Goal: Information Seeking & Learning: Learn about a topic

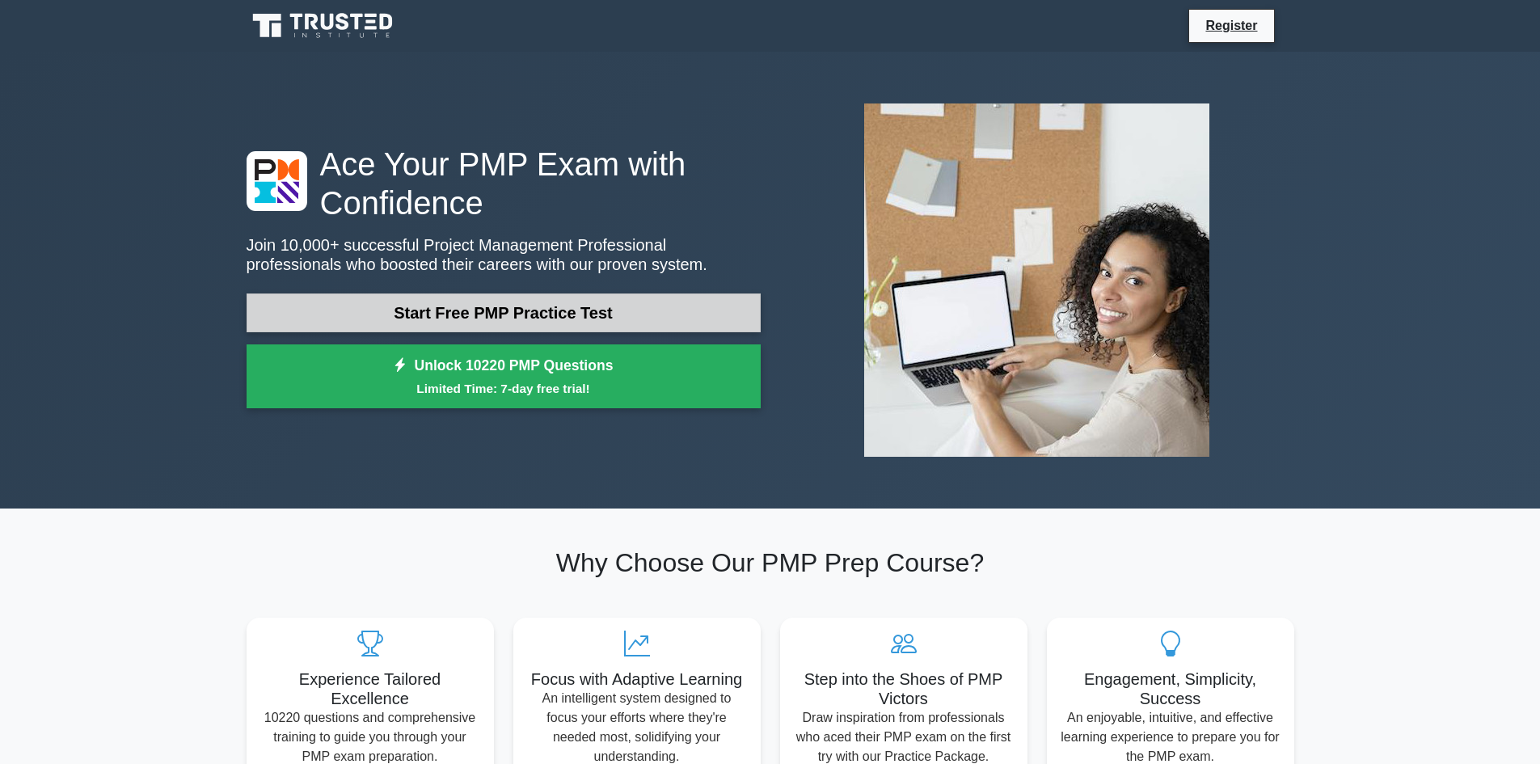
click at [521, 315] on link "Start Free PMP Practice Test" at bounding box center [504, 312] width 514 height 39
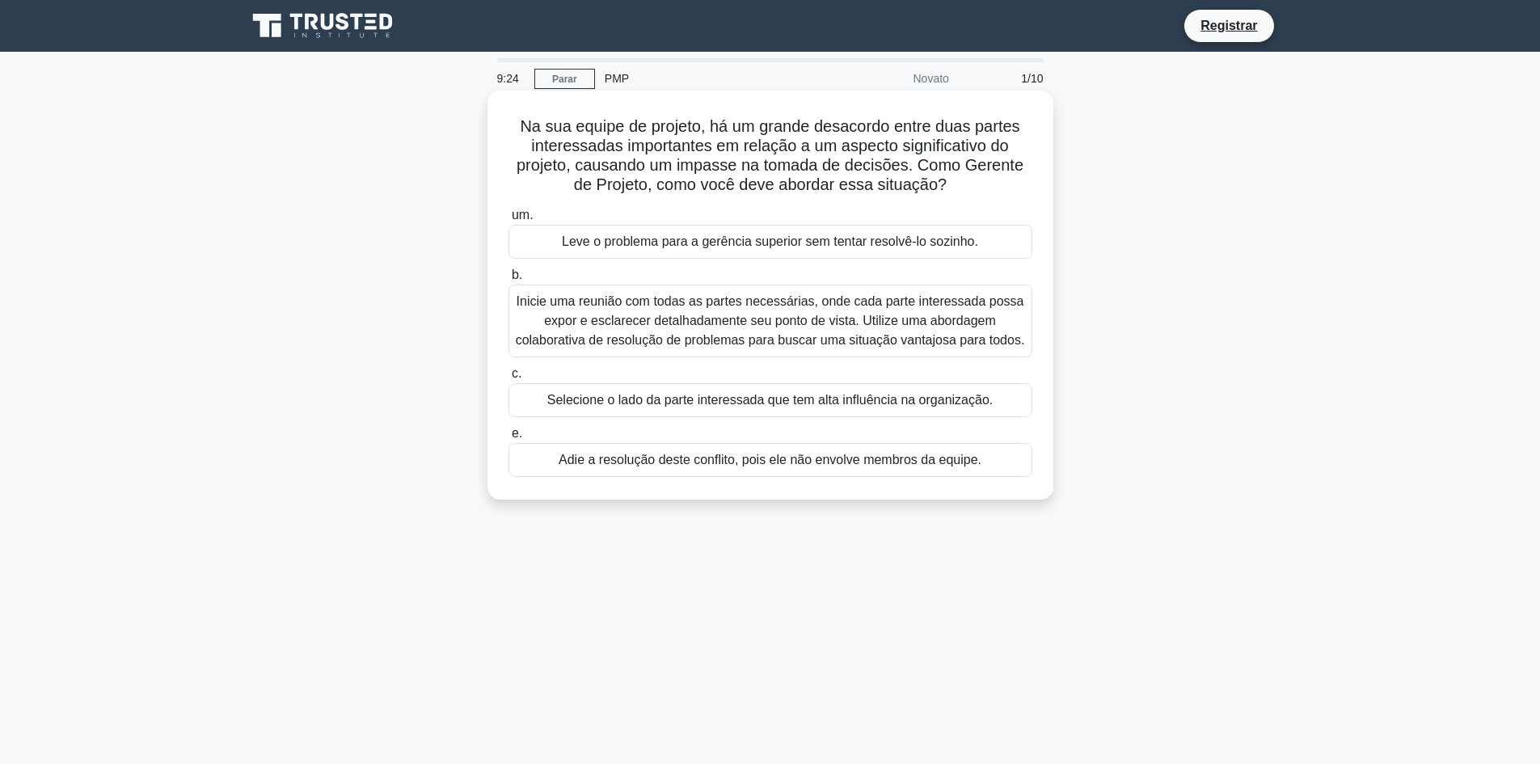
click at [681, 308] on font "Inicie uma reunião com todas as partes necessárias, onde cada parte interessada…" at bounding box center [770, 320] width 509 height 53
click at [508, 281] on input "b. Inicie uma reunião com todas as partes necessárias, onde cada parte interess…" at bounding box center [508, 275] width 0 height 11
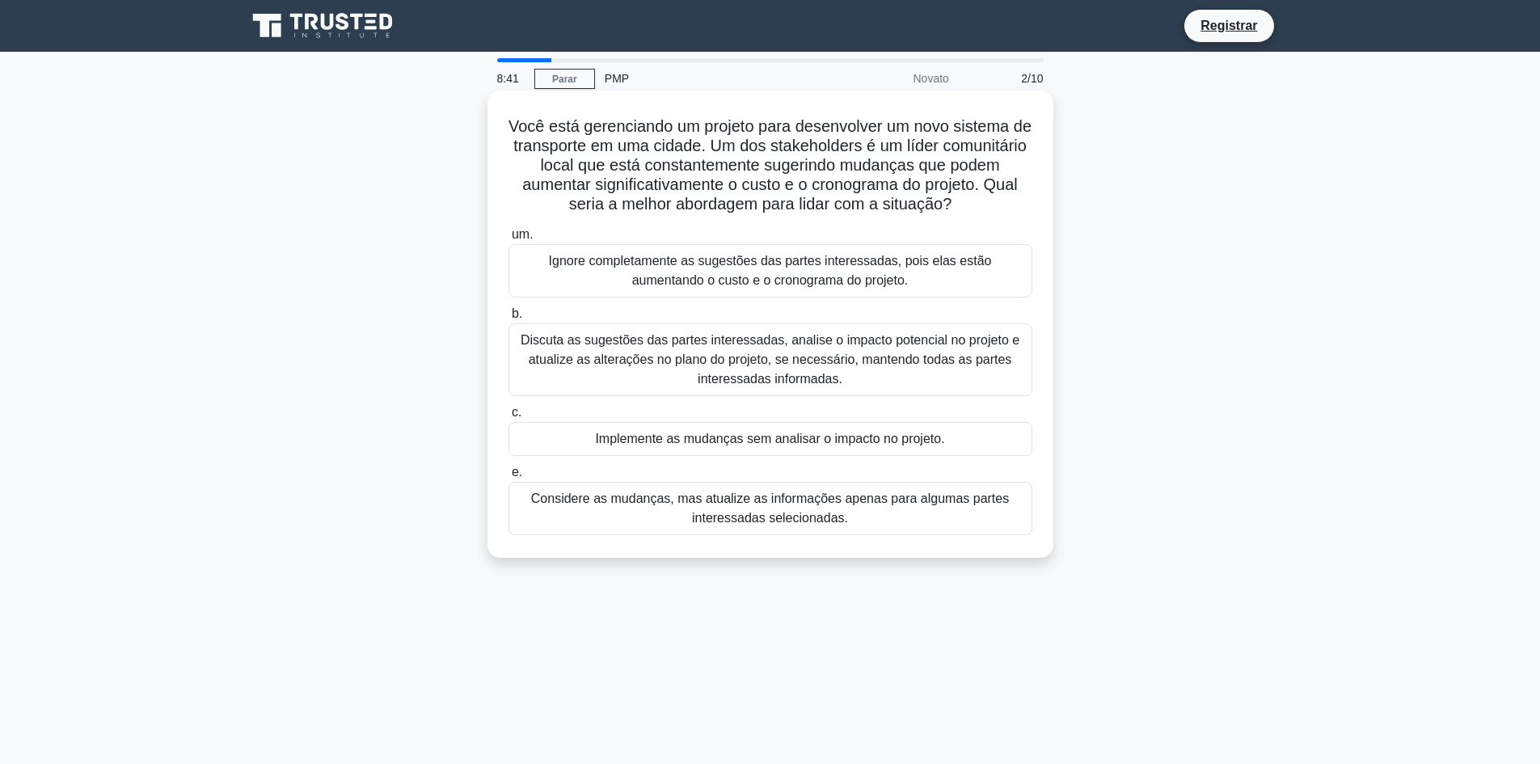
click at [781, 345] on font "Discuta as sugestões das partes interessadas, analise o impacto potencial no pr…" at bounding box center [770, 359] width 499 height 53
click at [508, 319] on input "b. Discuta as sugestões das partes interessadas, analise o impacto potencial no…" at bounding box center [508, 314] width 0 height 11
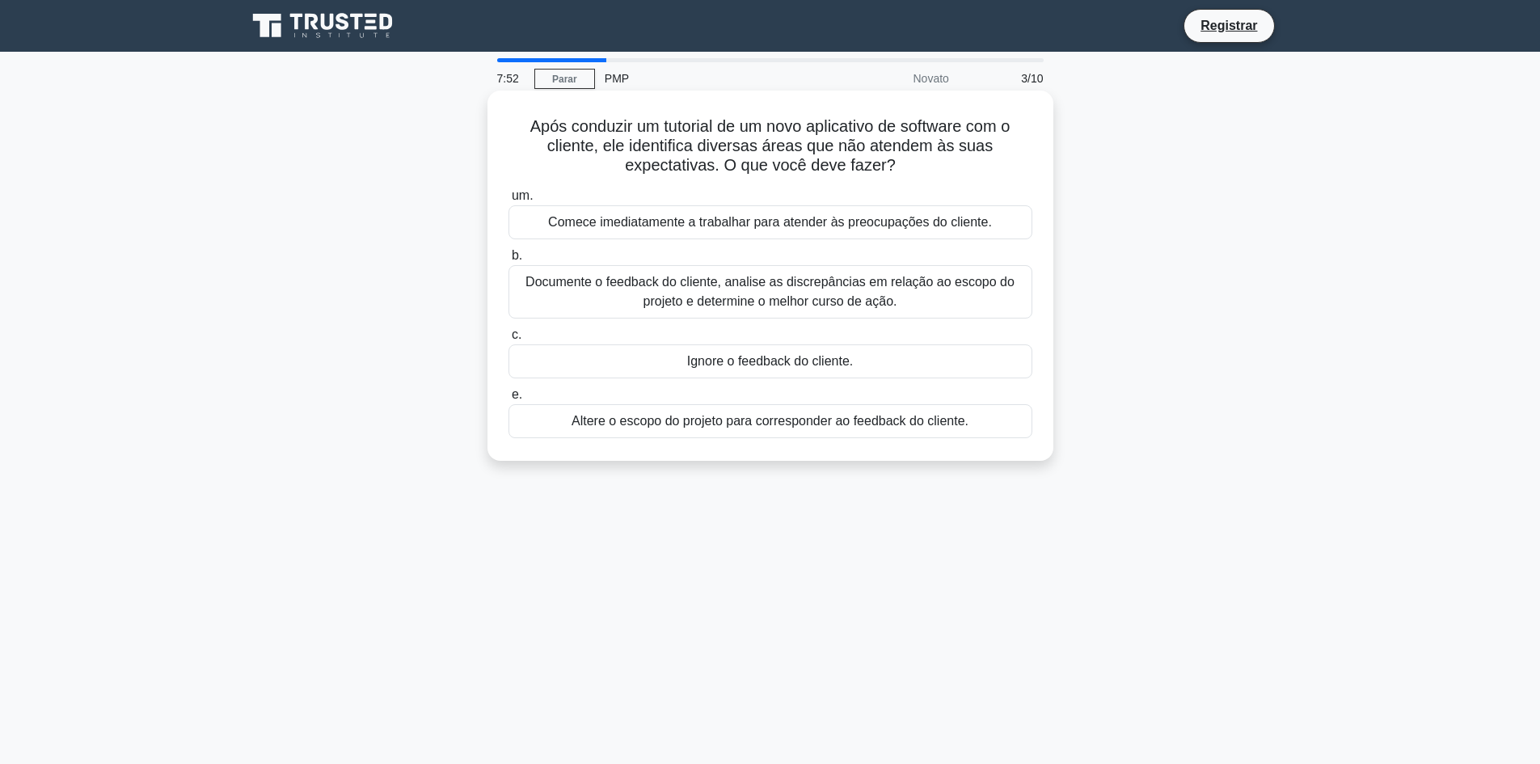
click at [751, 283] on font "Documente o feedback do cliente, analise as discrepâncias em relação ao escopo …" at bounding box center [769, 291] width 489 height 33
click at [508, 261] on input "b. Documente o feedback do cliente, analise as discrepâncias em relação ao esco…" at bounding box center [508, 256] width 0 height 11
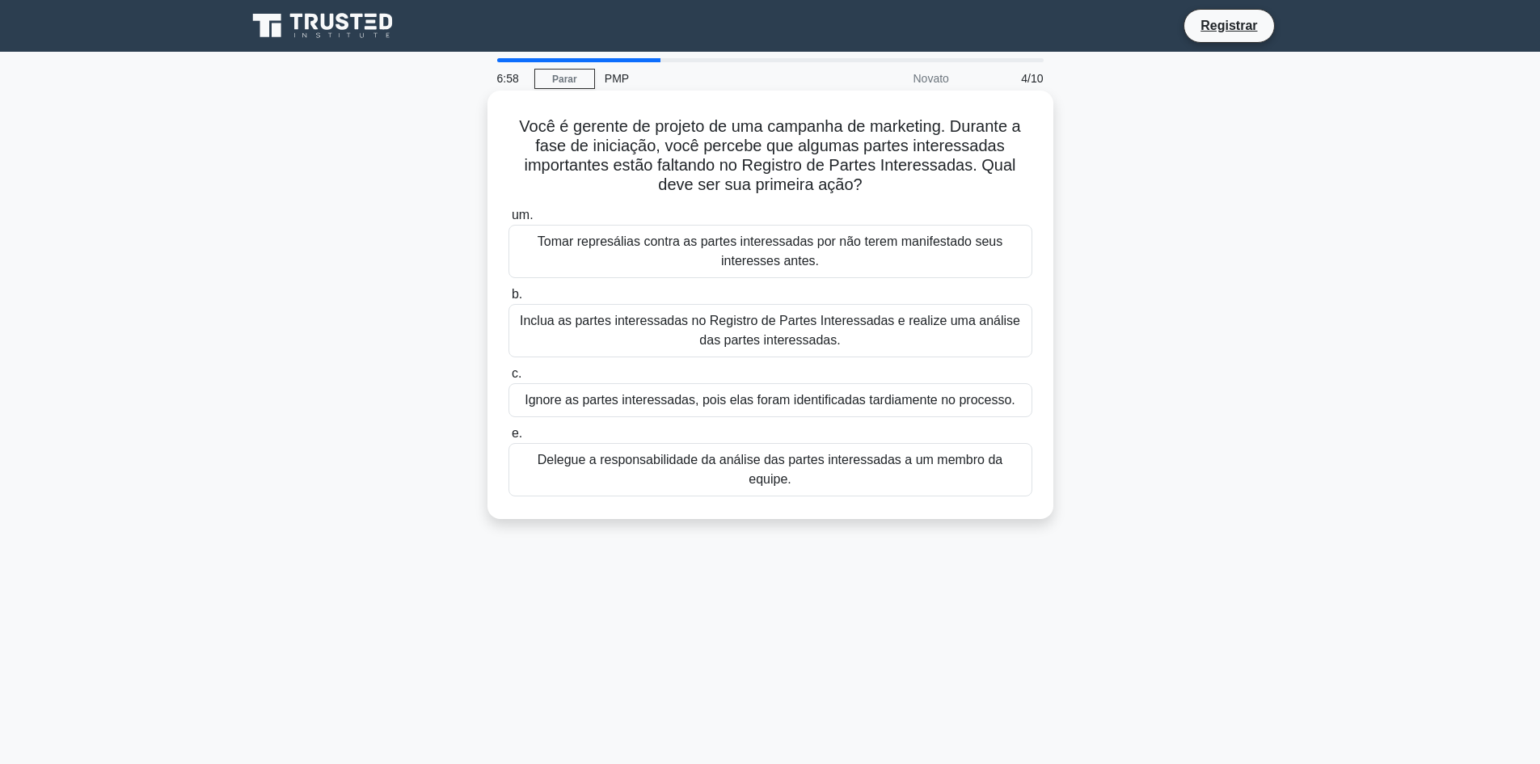
click at [857, 323] on font "Inclua as partes interessadas no Registro de Partes Interessadas e realize uma …" at bounding box center [770, 330] width 500 height 33
click at [508, 300] on input "b. Inclua as partes interessadas no Registro de Partes Interessadas e realize u…" at bounding box center [508, 294] width 0 height 11
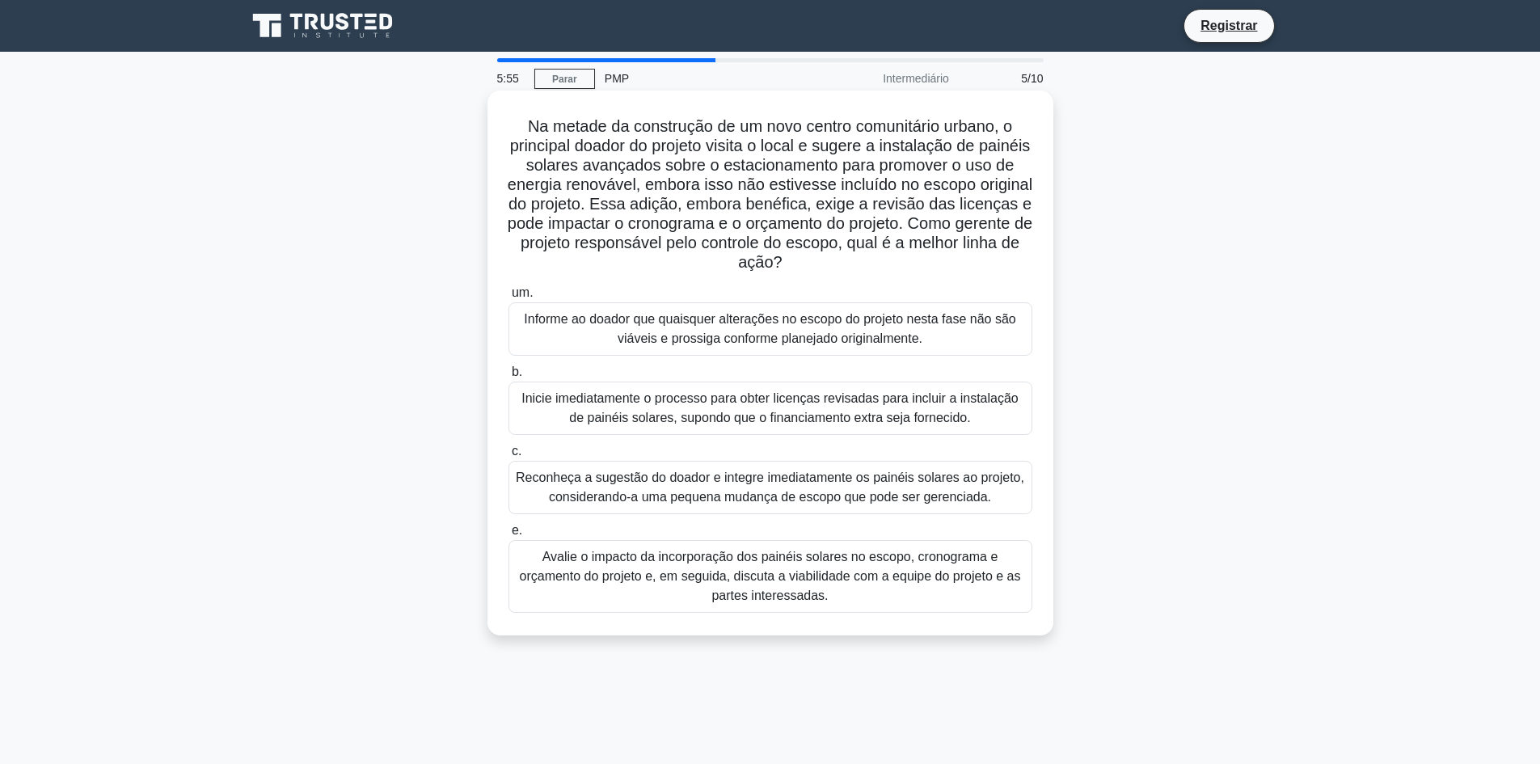
click at [790, 588] on font "Avalie o impacto da incorporação dos painéis solares no escopo, cronograma e or…" at bounding box center [770, 576] width 501 height 53
click at [508, 536] on input "e. Avalie o impacto da incorporação dos painéis solares no escopo, cronograma e…" at bounding box center [508, 530] width 0 height 11
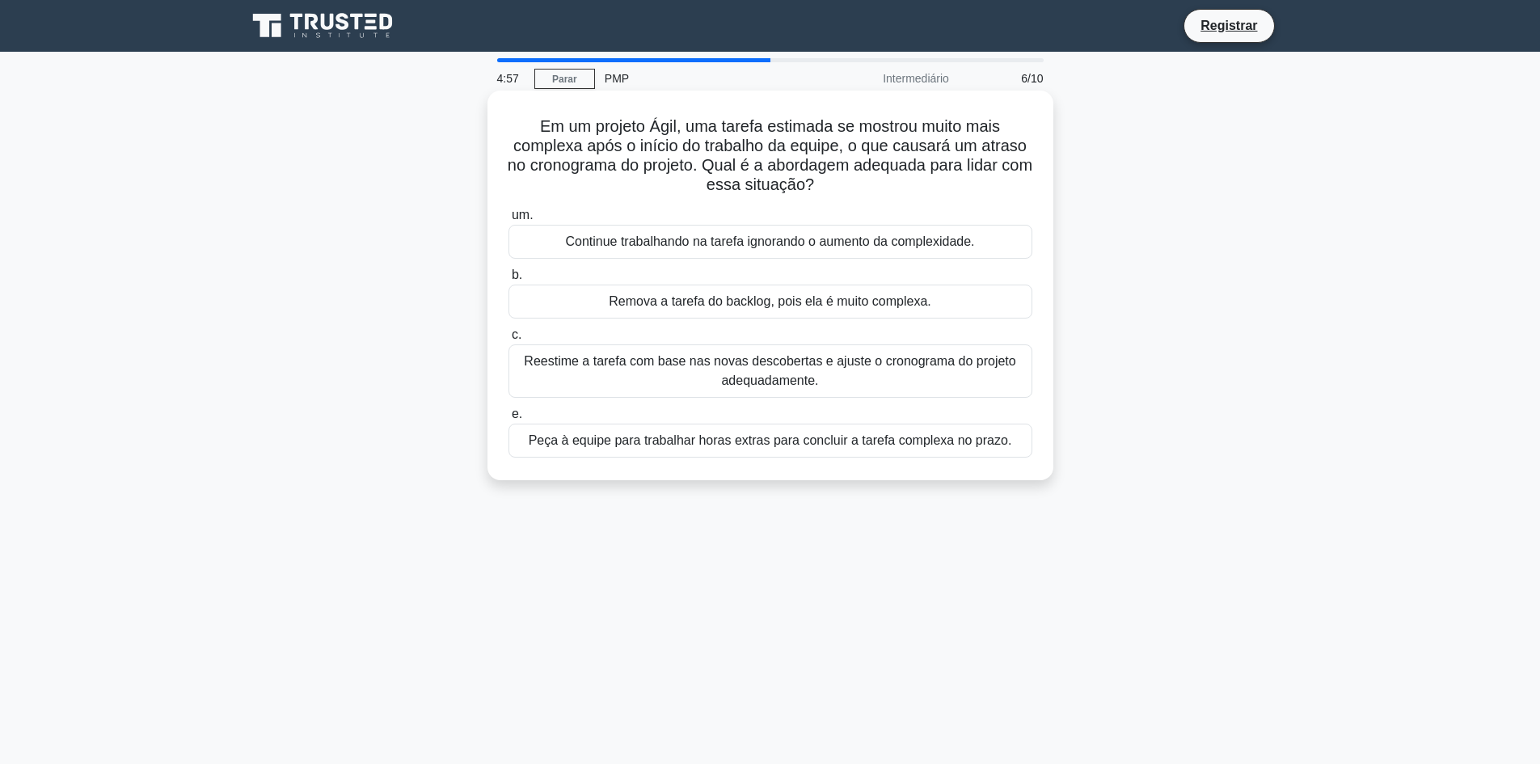
click at [758, 248] on font "Continue trabalhando na tarefa ignorando o aumento da complexidade." at bounding box center [769, 241] width 409 height 14
click at [508, 221] on input "um. Continue trabalhando na tarefa ignorando o aumento da complexidade." at bounding box center [508, 215] width 0 height 11
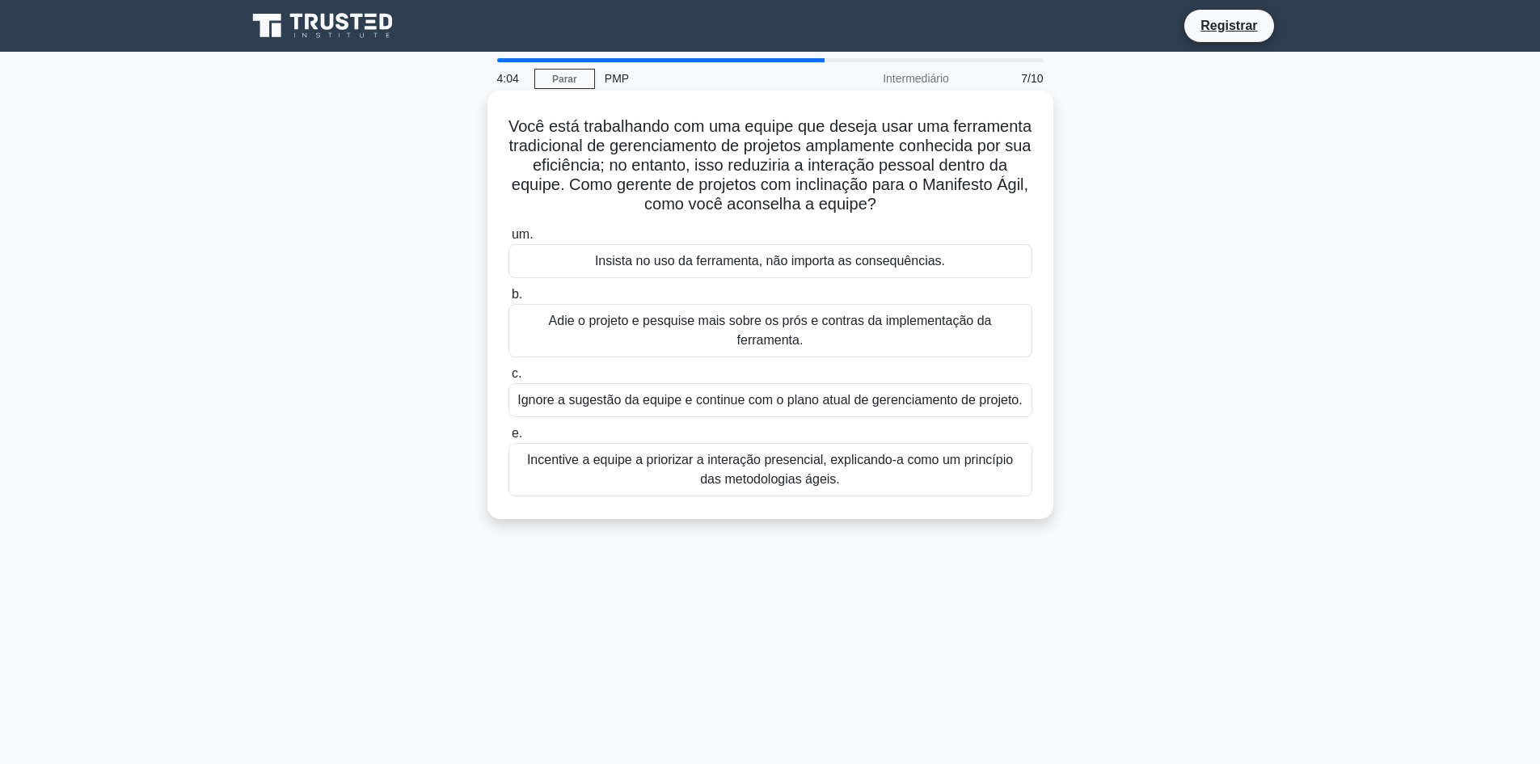
click at [749, 470] on font "Incentive a equipe a priorizar a interação presencial, explicando-a como um pri…" at bounding box center [770, 469] width 509 height 39
click at [508, 439] on input "e. Incentive a equipe a priorizar a interação presencial, explicando-a como um …" at bounding box center [508, 433] width 0 height 11
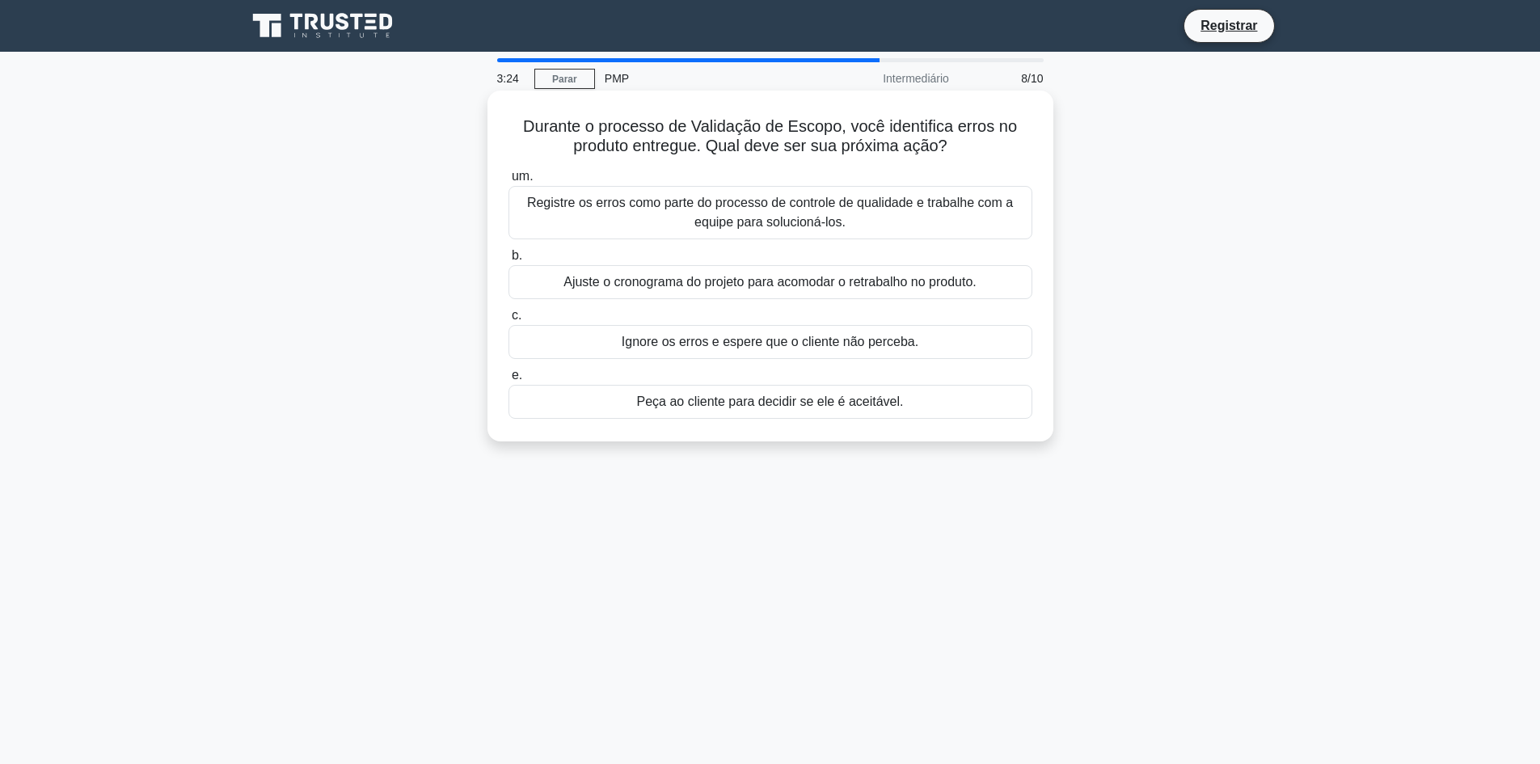
click at [756, 229] on font "Registre os erros como parte do processo de controle de qualidade e trabalhe co…" at bounding box center [770, 212] width 486 height 33
click at [508, 182] on input "um. Registre os erros como parte do processo de controle de qualidade e trabalh…" at bounding box center [508, 176] width 0 height 11
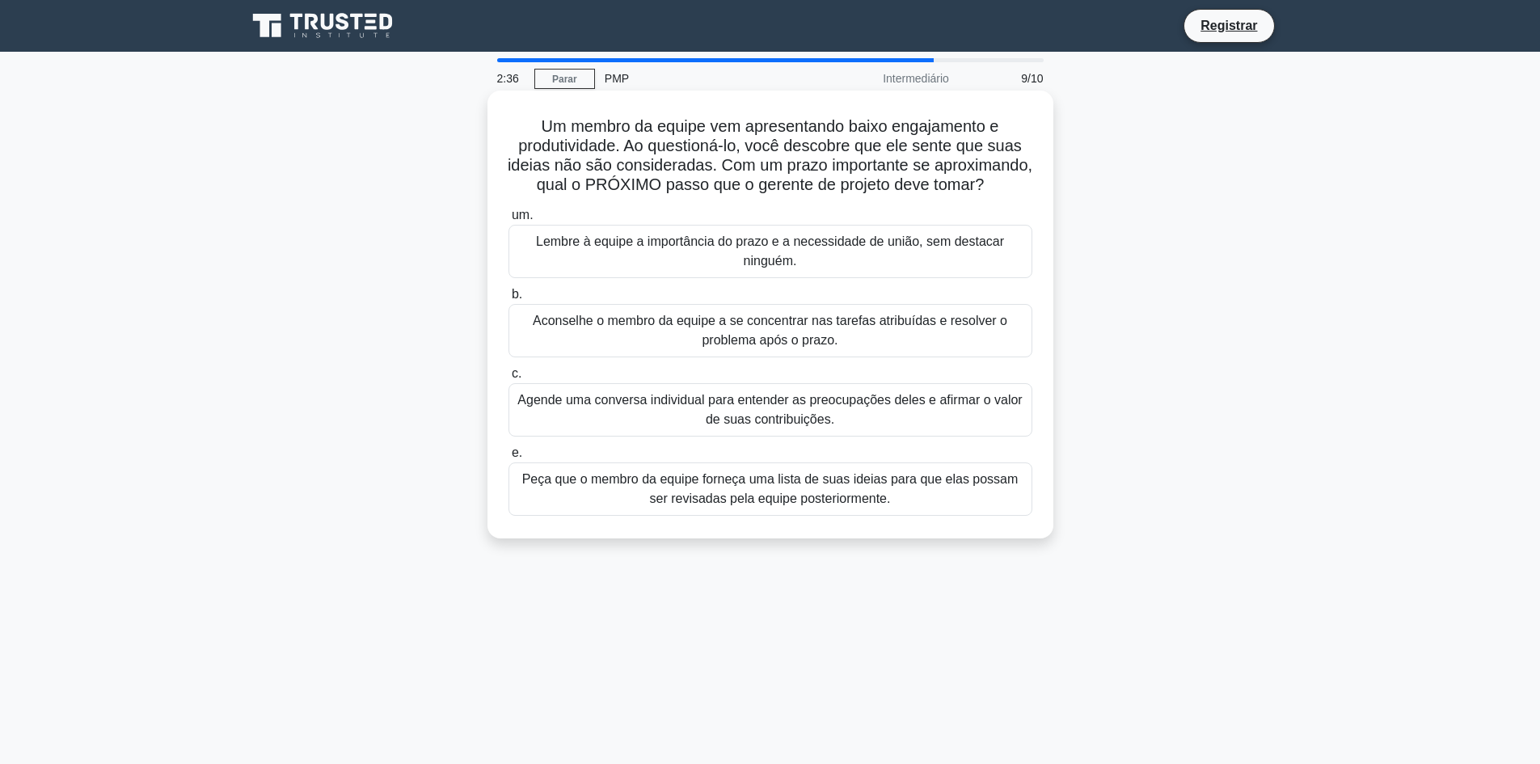
click at [858, 429] on font "Agende uma conversa individual para entender as preocupações deles e afirmar o …" at bounding box center [770, 409] width 509 height 39
click at [508, 379] on input "c. Agende uma conversa individual para entender as preocupações deles e afirmar…" at bounding box center [508, 374] width 0 height 11
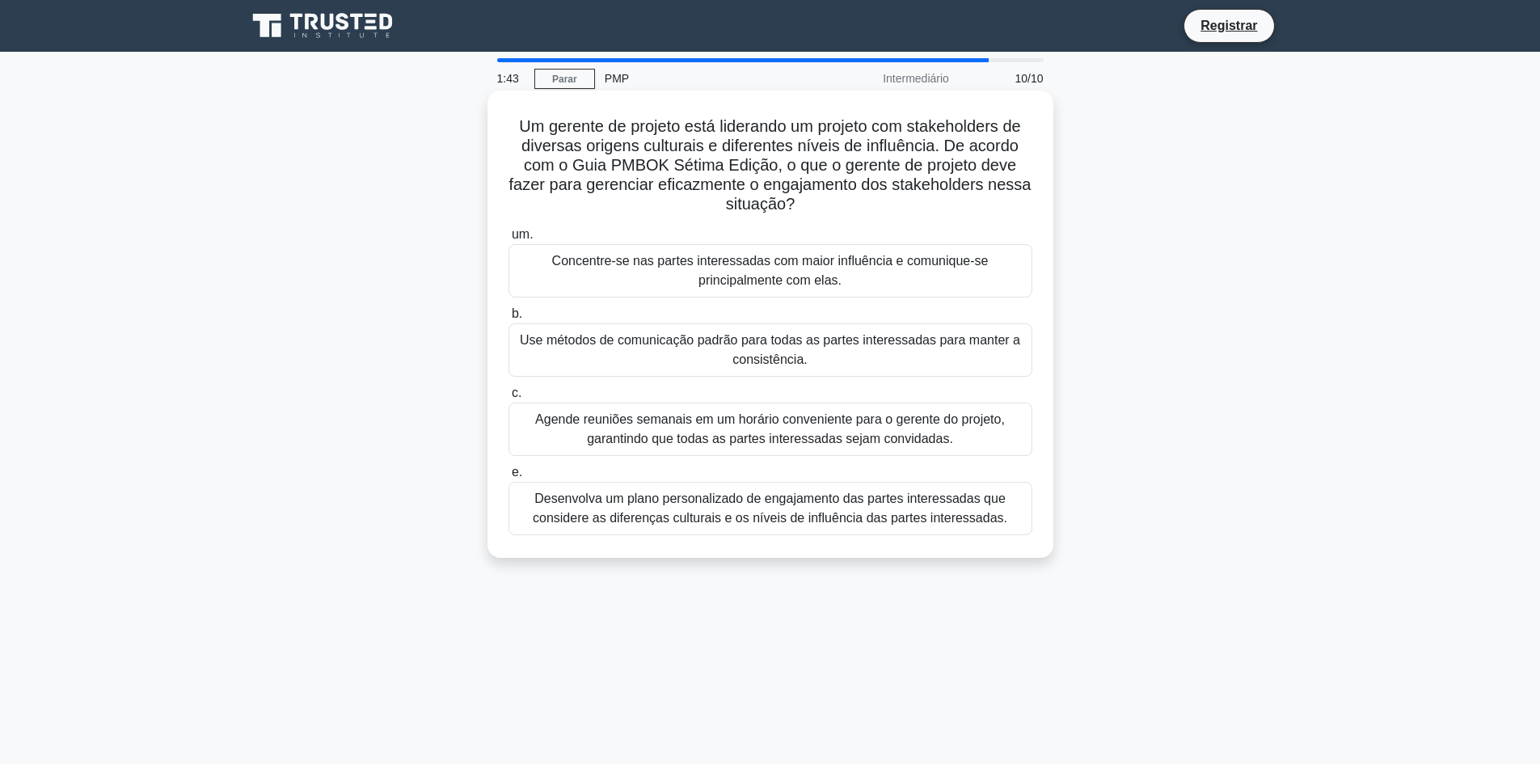
click at [814, 523] on font "Desenvolva um plano personalizado de engajamento das partes interessadas que co…" at bounding box center [770, 507] width 475 height 33
click at [508, 478] on input "e. Desenvolva um plano personalizado de engajamento das partes interessadas que…" at bounding box center [508, 472] width 0 height 11
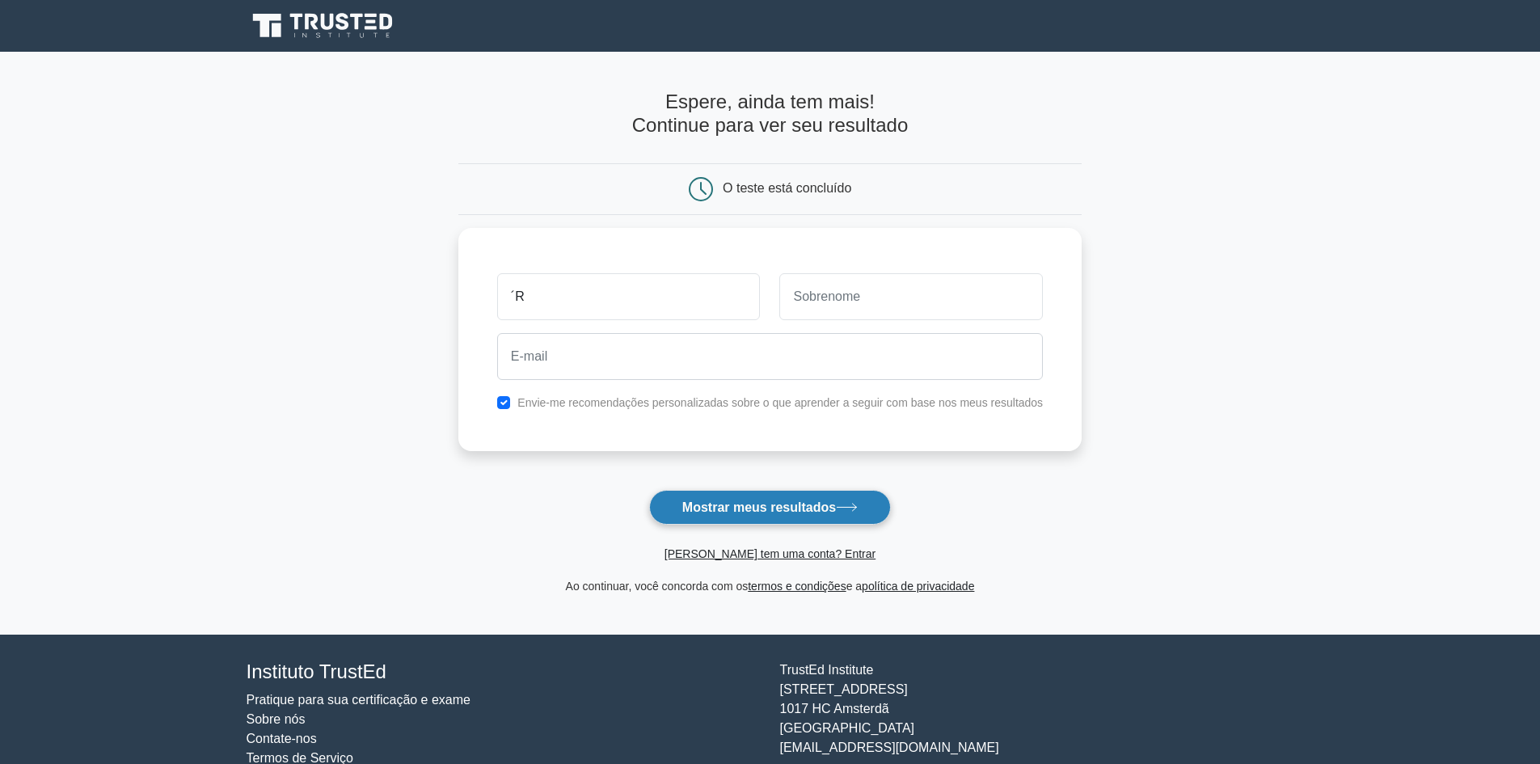
type input "´"
type input "Rafael"
type input "t"
type input "Torres"
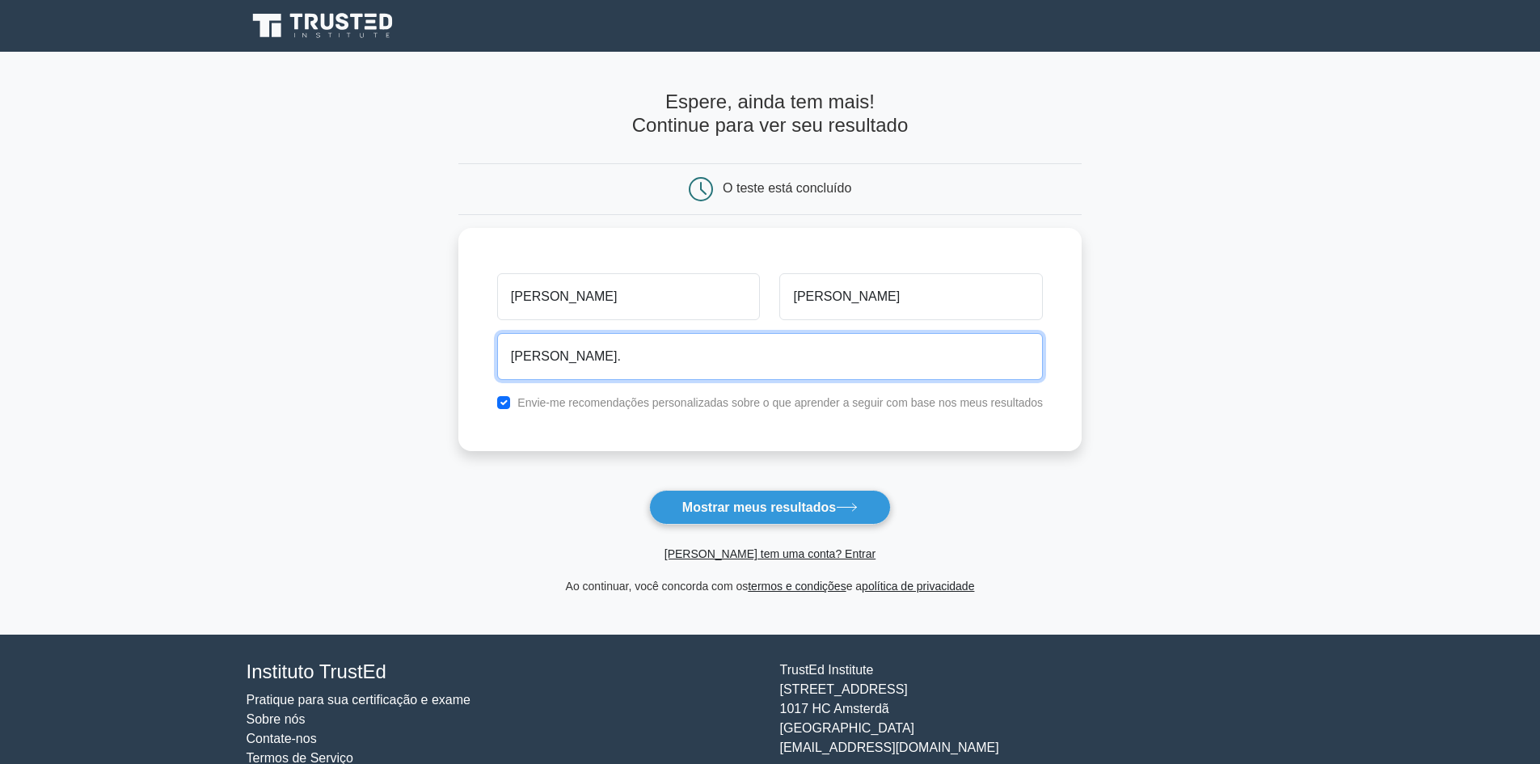
type input "rafael.torres@khipo.com.br"
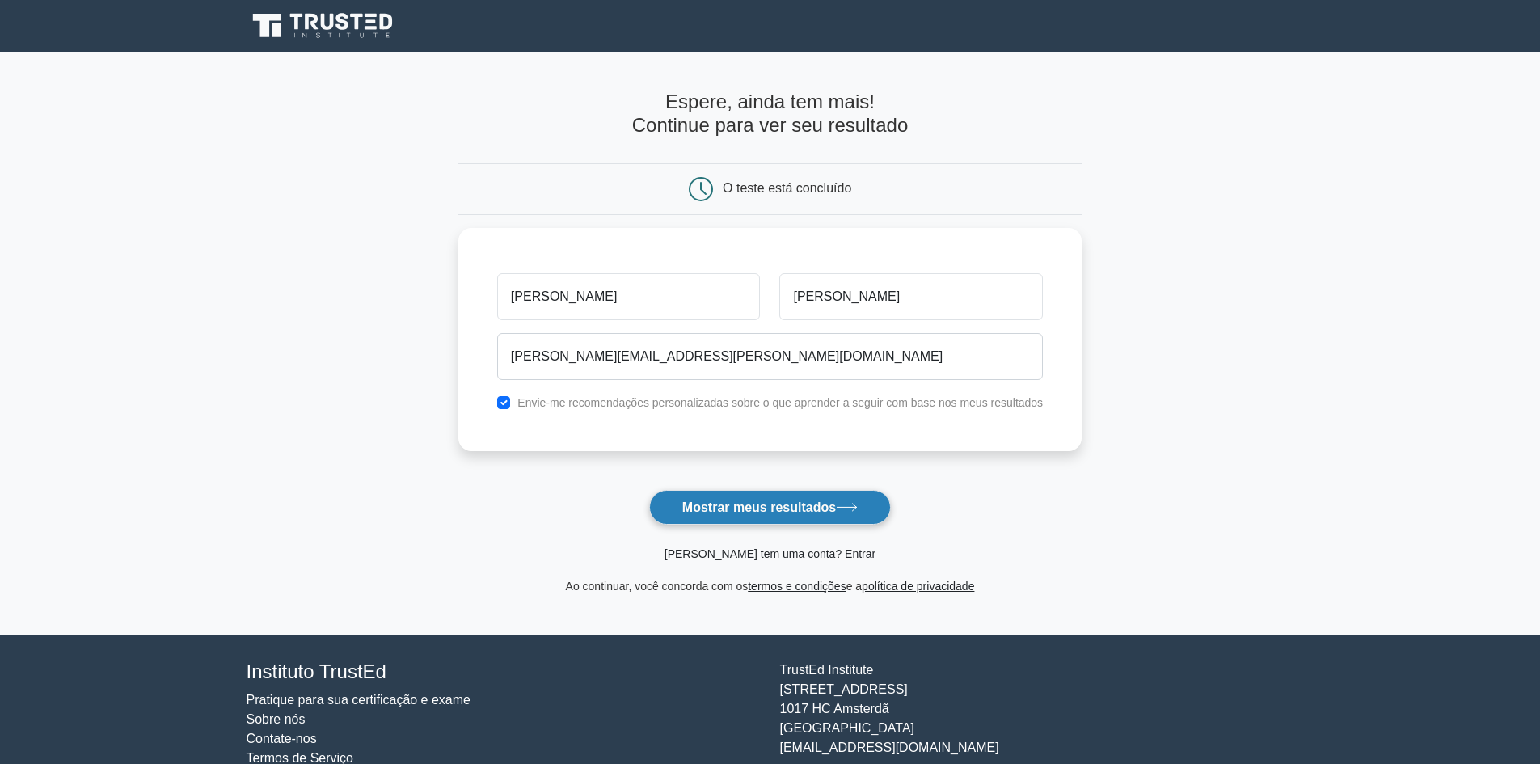
click at [788, 513] on font "Mostrar meus resultados" at bounding box center [759, 507] width 154 height 14
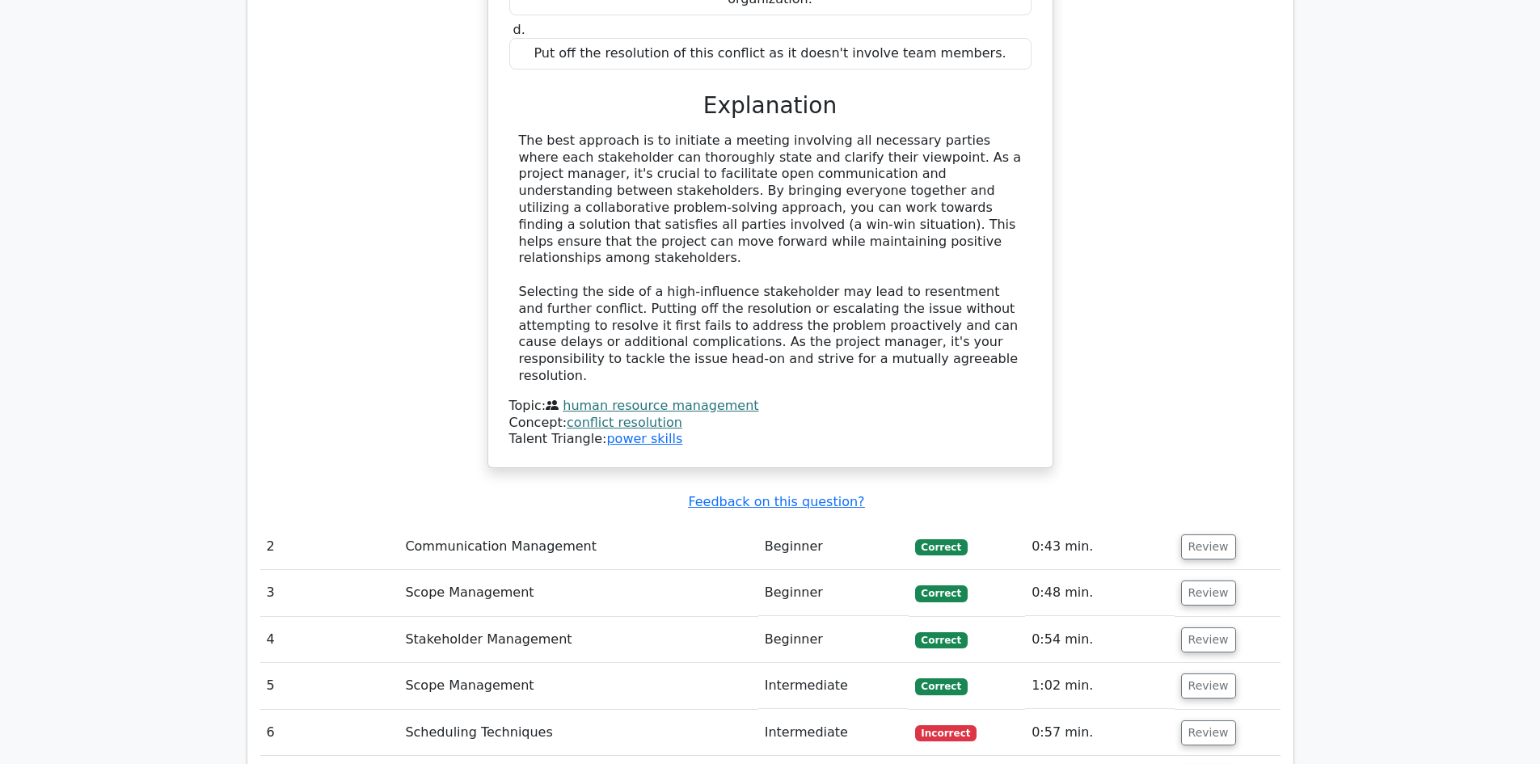
scroll to position [1940, 0]
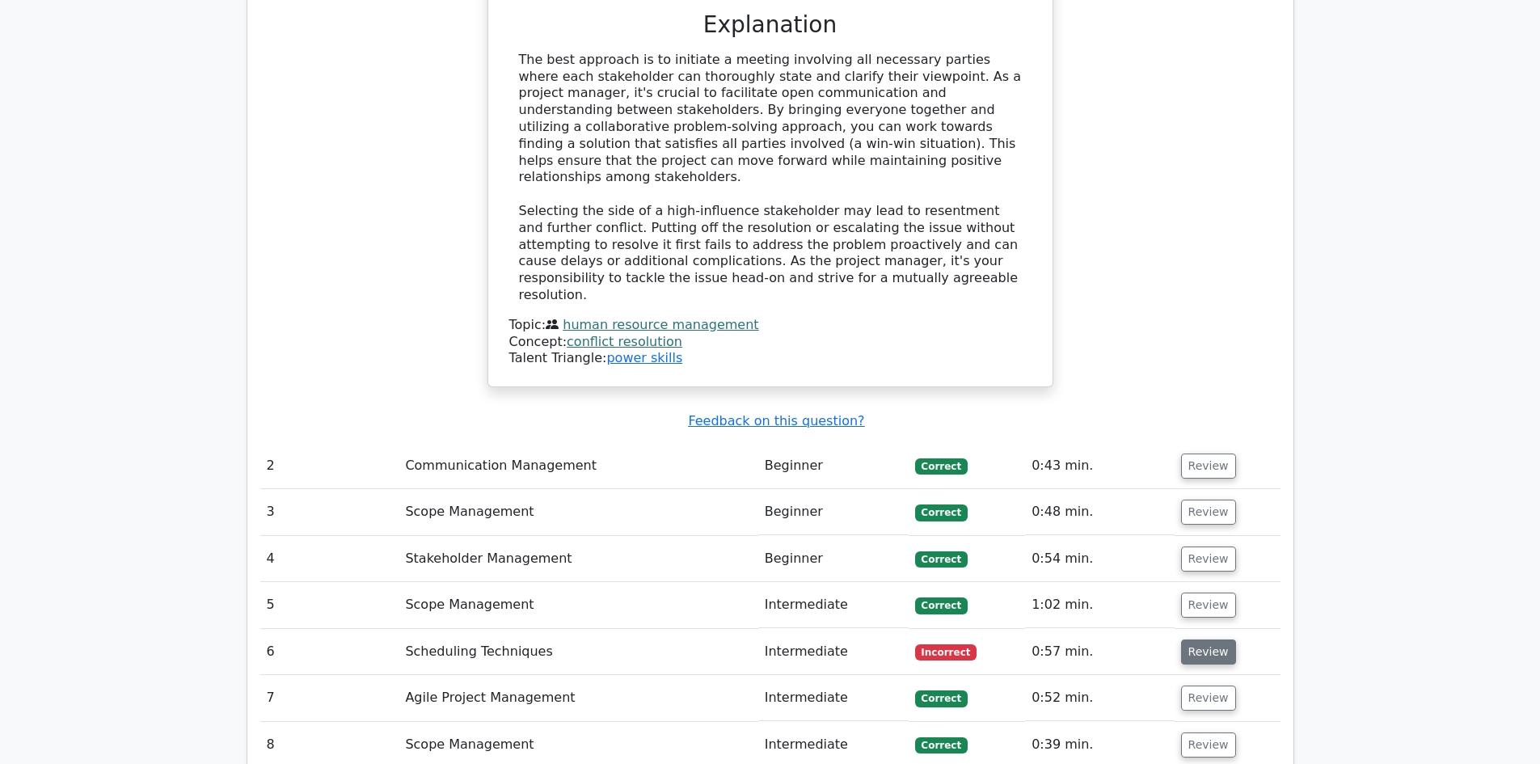
click at [1209, 639] on button "Review" at bounding box center [1208, 651] width 55 height 25
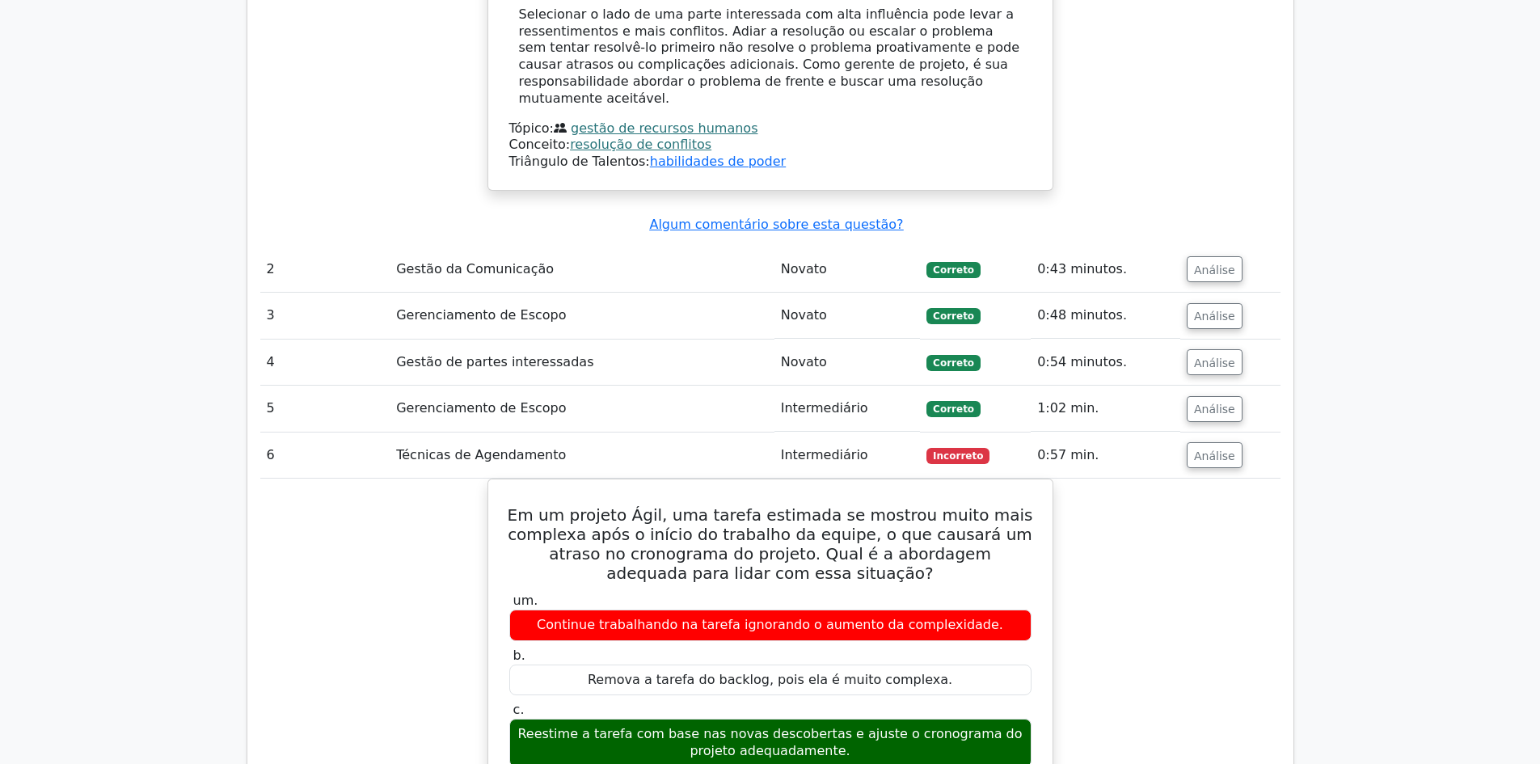
scroll to position [2102, 0]
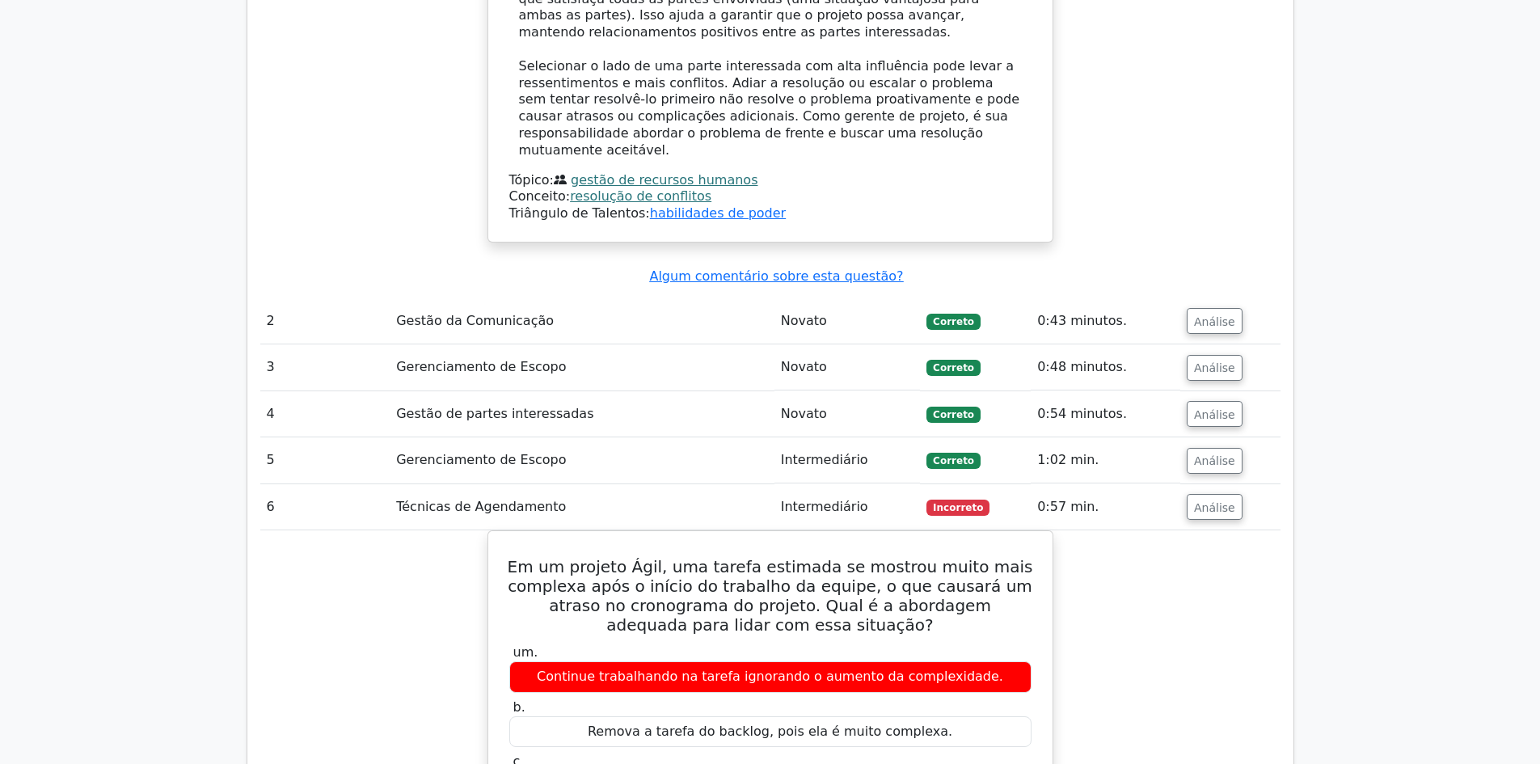
click at [1212, 494] on button "Análise" at bounding box center [1215, 507] width 56 height 26
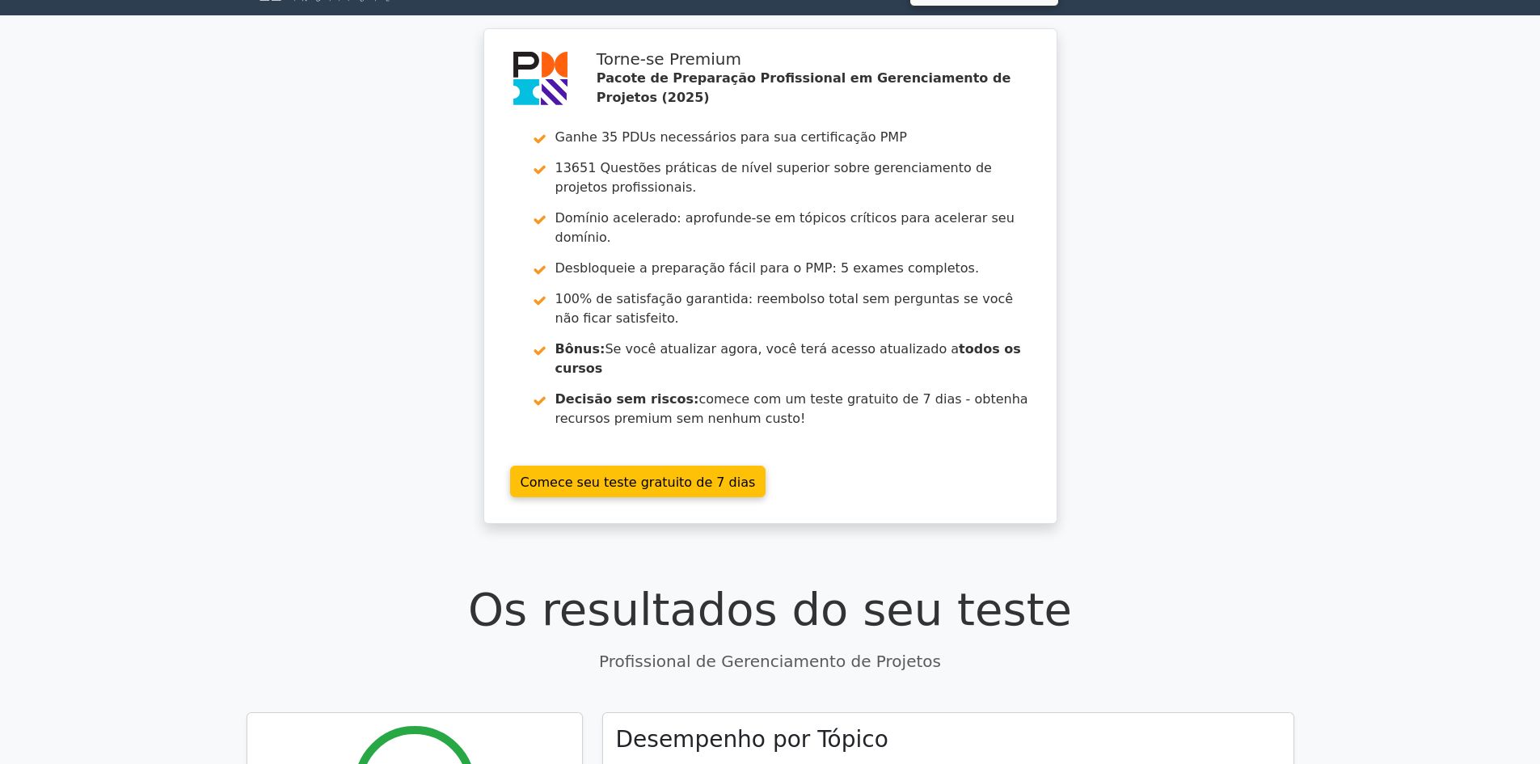
scroll to position [0, 0]
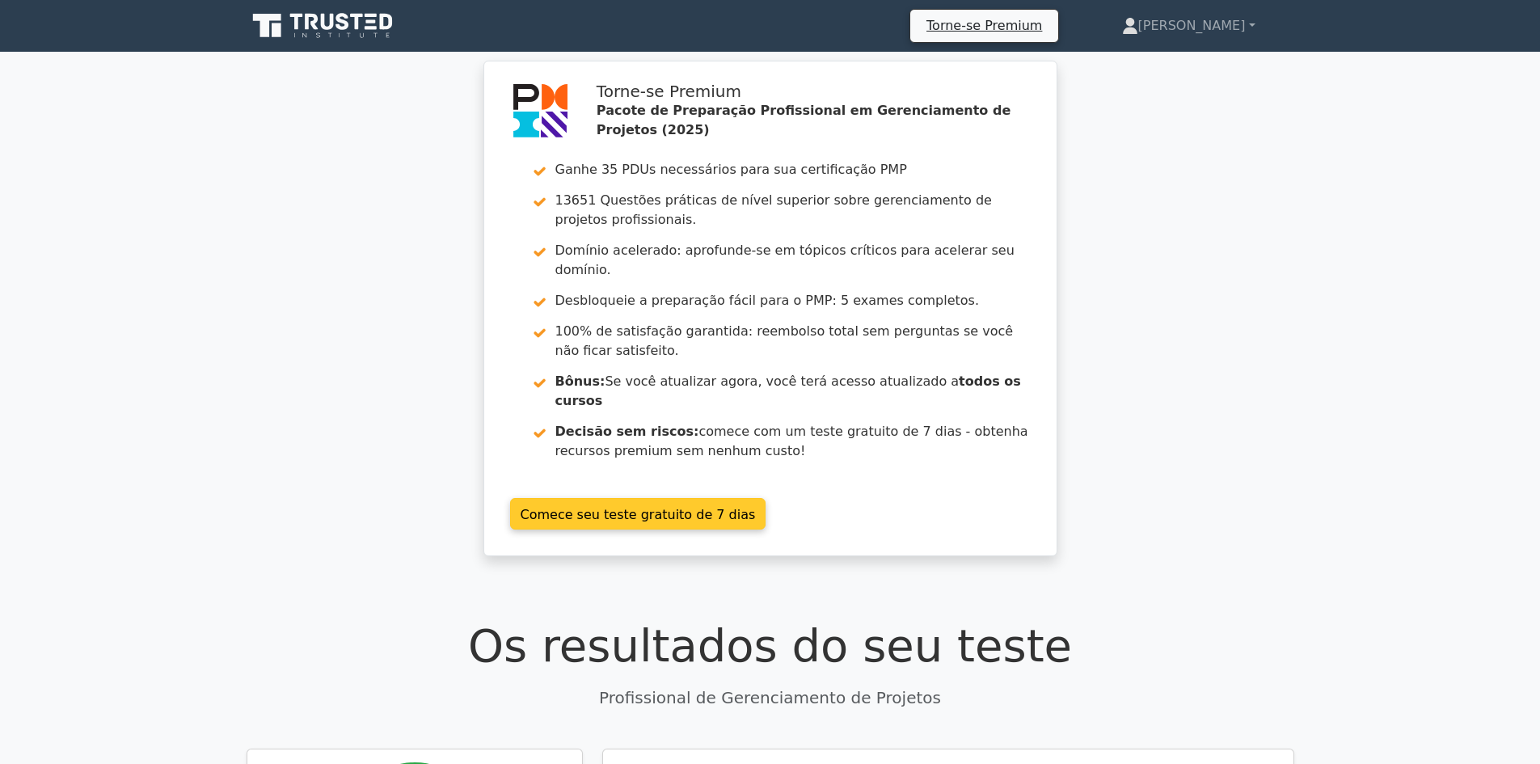
click at [631, 498] on link "Comece seu teste gratuito de 7 dias" at bounding box center [638, 514] width 256 height 32
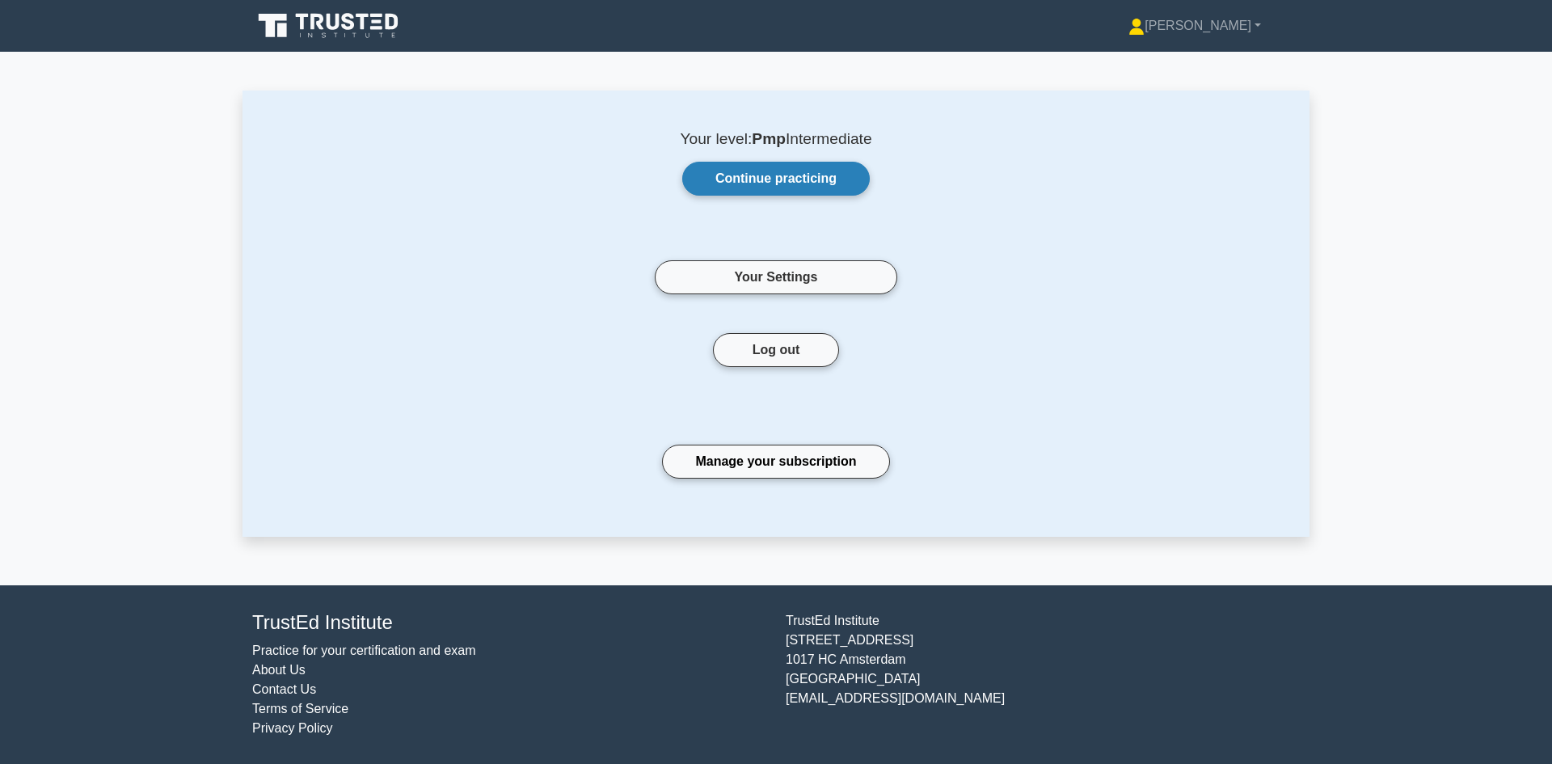
click at [768, 184] on link "Continue practicing" at bounding box center [776, 179] width 188 height 34
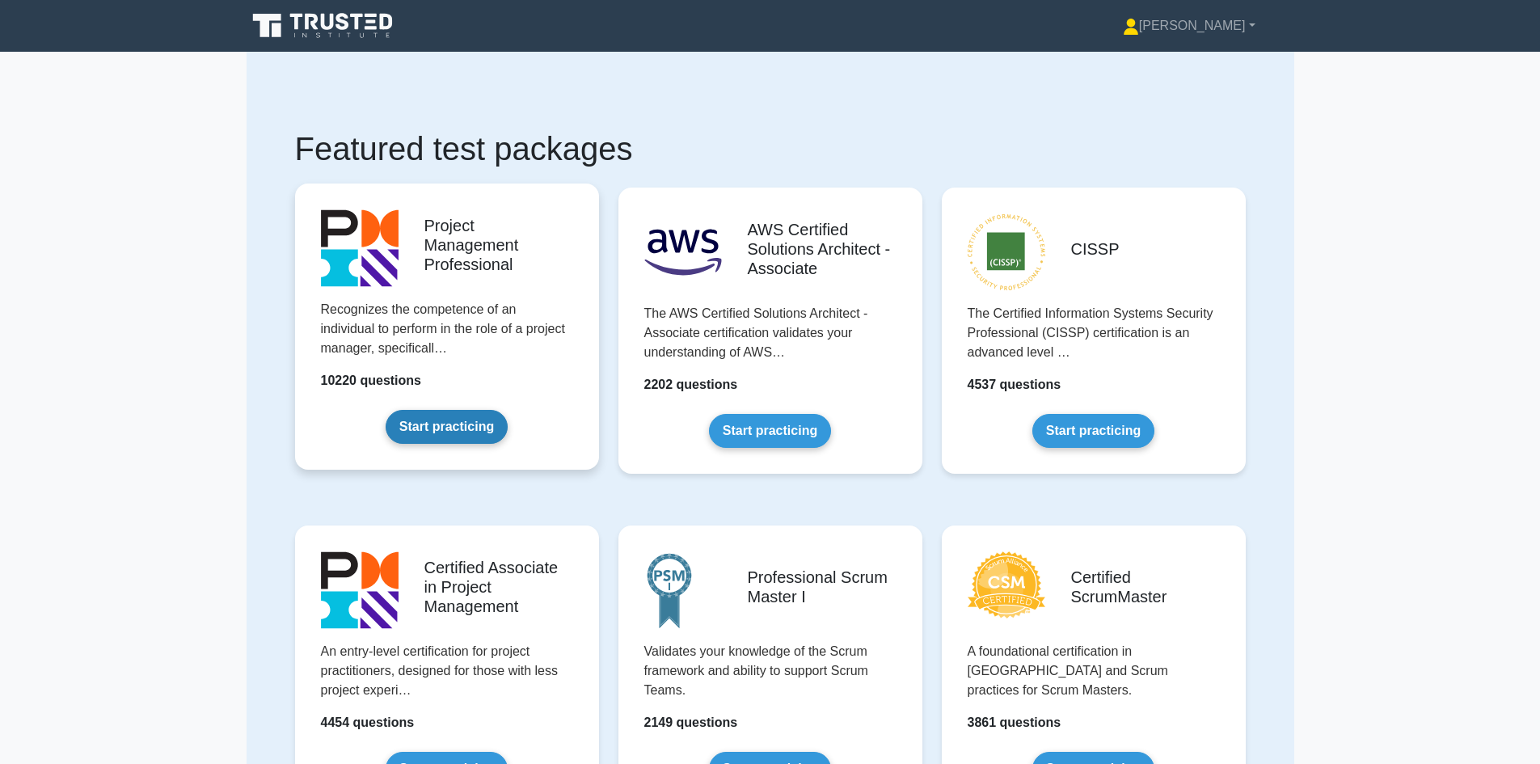
click at [453, 425] on link "Start practicing" at bounding box center [447, 427] width 122 height 34
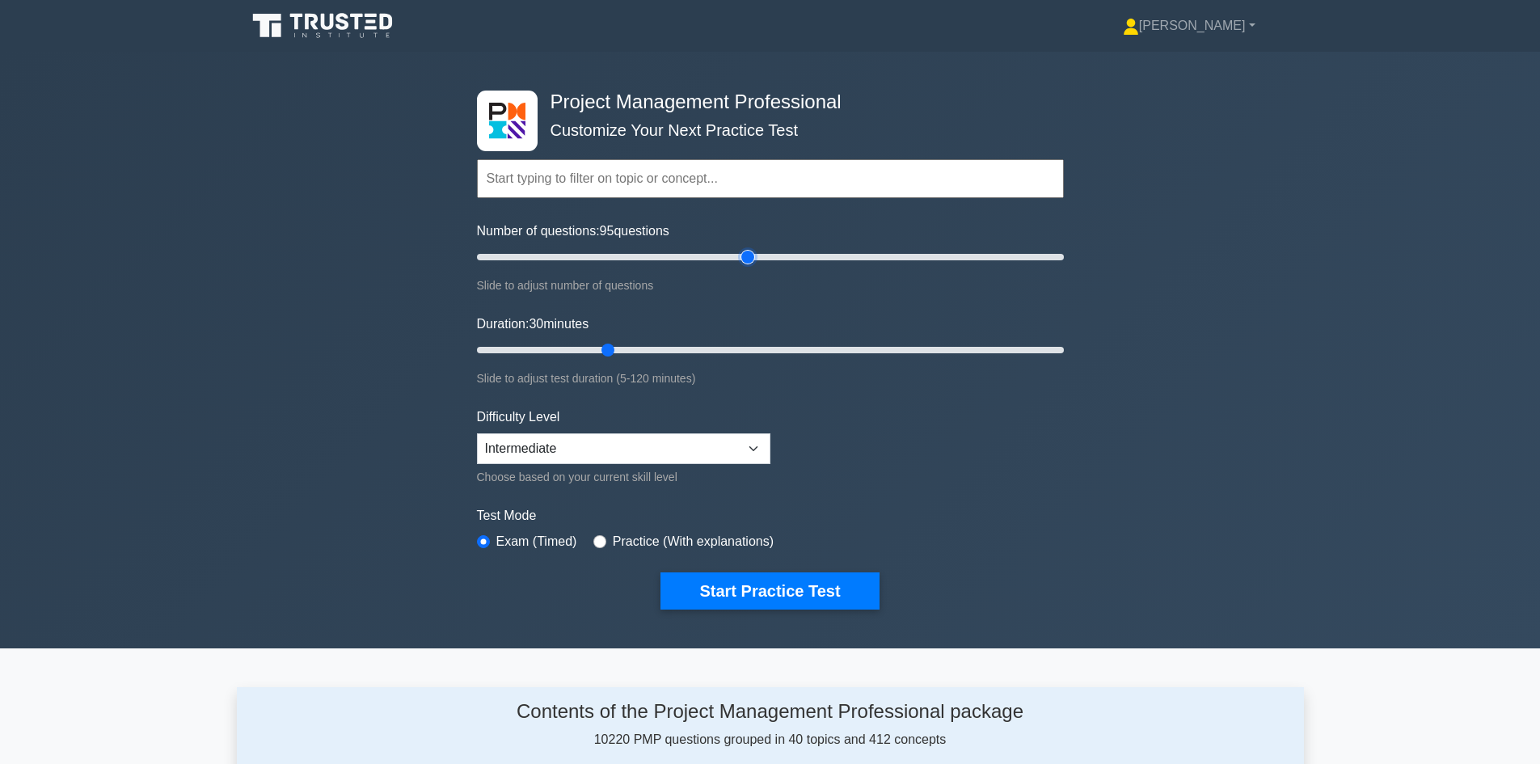
drag, startPoint x: 538, startPoint y: 260, endPoint x: 748, endPoint y: 262, distance: 210.2
type input "95"
click at [748, 262] on input "Number of questions: 95 questions" at bounding box center [770, 256] width 587 height 19
click at [749, 431] on div "Difficulty Level Beginner Intermediate Expert Choose based on your current skil…" at bounding box center [623, 446] width 293 height 79
click at [754, 440] on select "Beginner Intermediate Expert" at bounding box center [623, 448] width 293 height 31
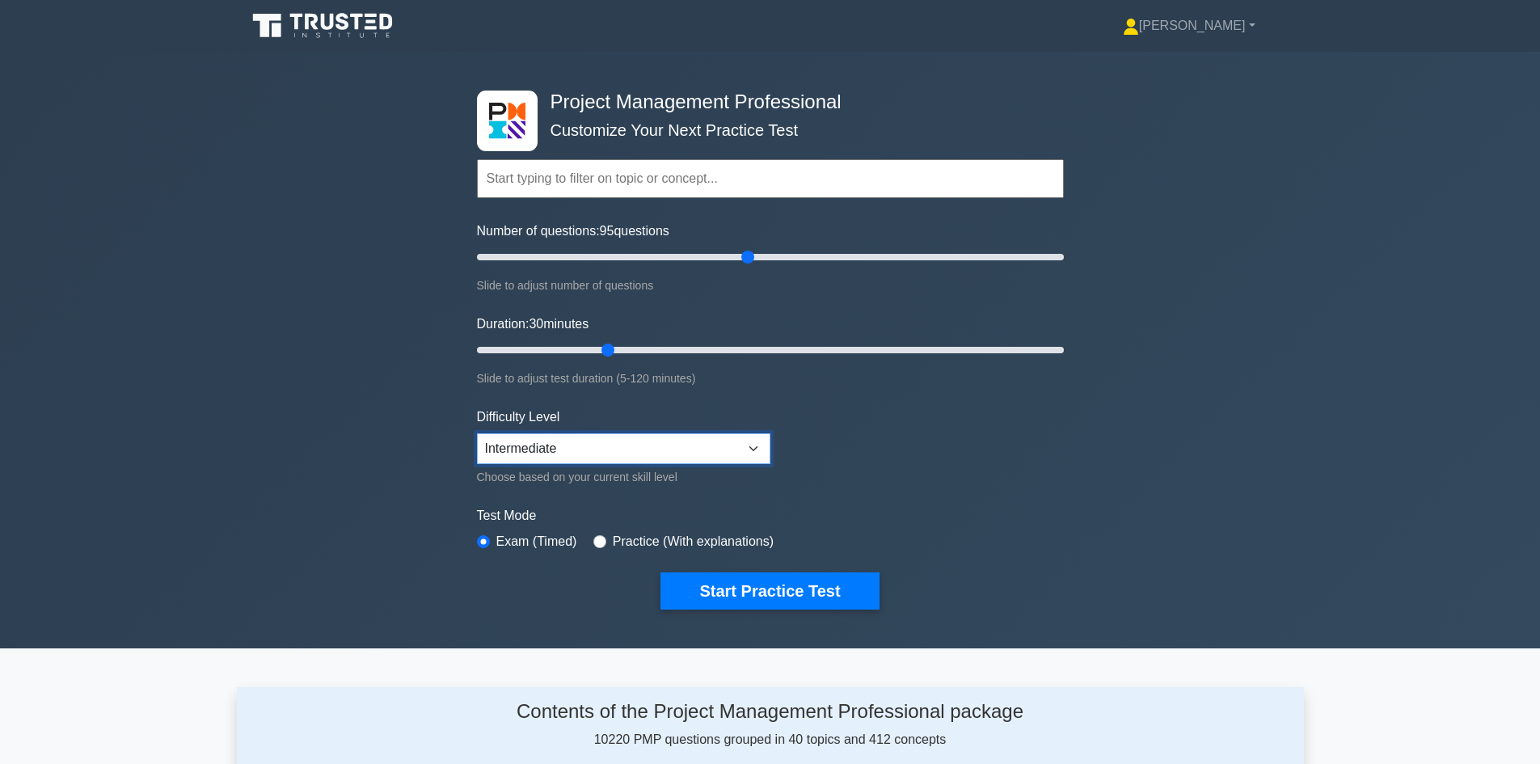
select select "expert"
click at [477, 433] on select "Beginner Intermediate Expert" at bounding box center [623, 448] width 293 height 31
click at [730, 457] on select "Beginner Intermediate Expert" at bounding box center [623, 448] width 293 height 31
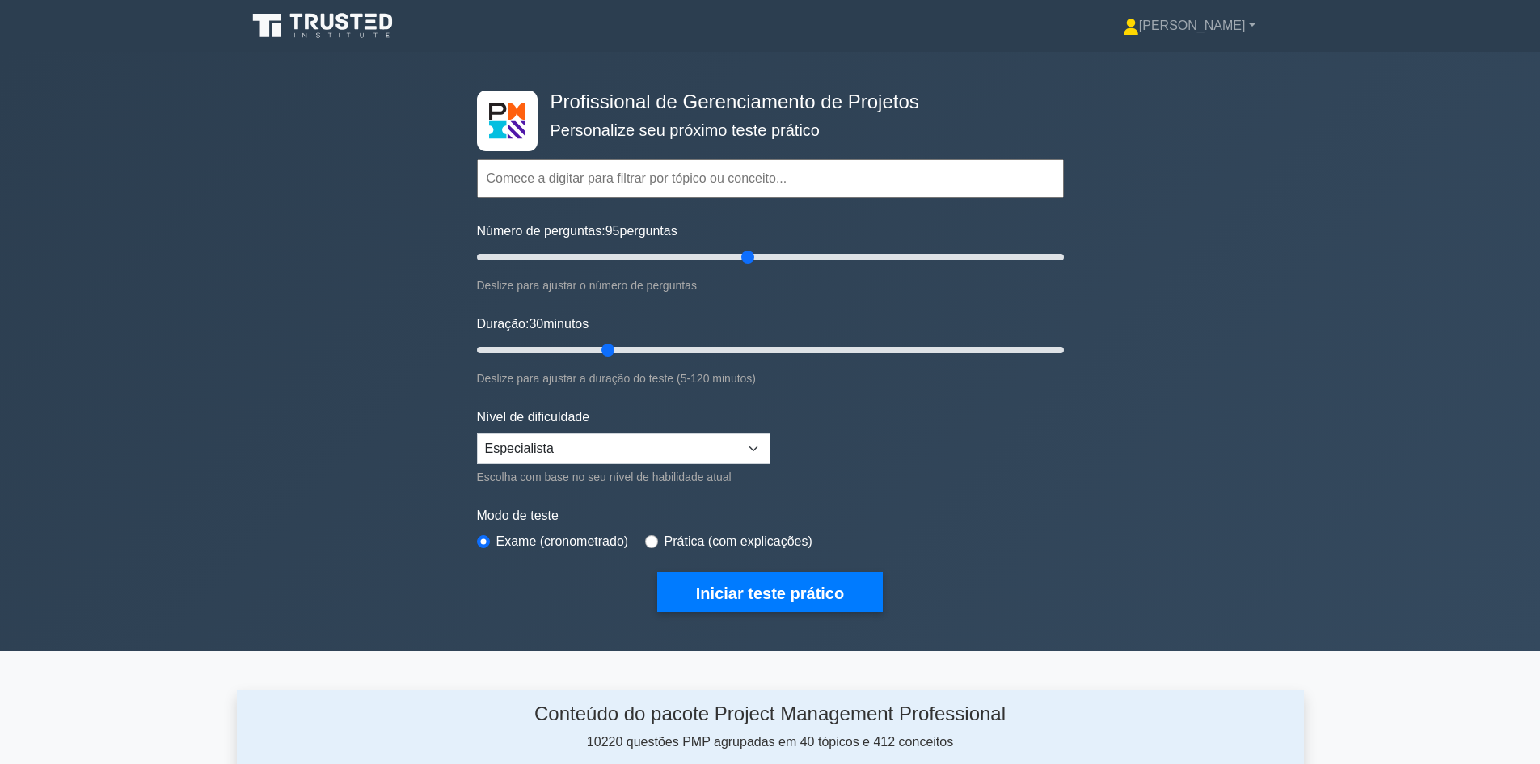
click at [544, 186] on input "text" at bounding box center [770, 178] width 587 height 39
drag, startPoint x: 742, startPoint y: 257, endPoint x: 640, endPoint y: 265, distance: 102.2
type input "60"
click at [640, 265] on input "Número de perguntas: 60 perguntas" at bounding box center [770, 256] width 587 height 19
click at [1243, 27] on font "[PERSON_NAME]" at bounding box center [1192, 26] width 107 height 14
